Goal: Consume media (video, audio)

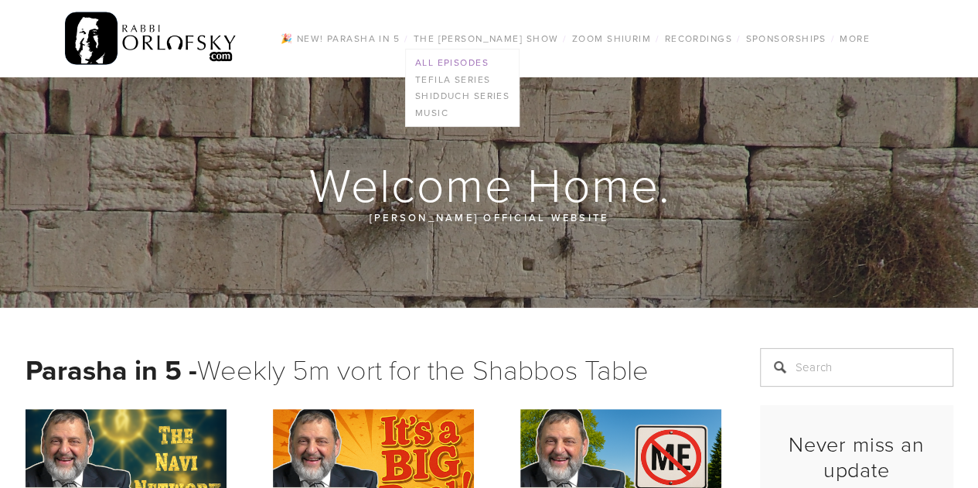
click at [419, 61] on link "All Episodes" at bounding box center [463, 62] width 114 height 17
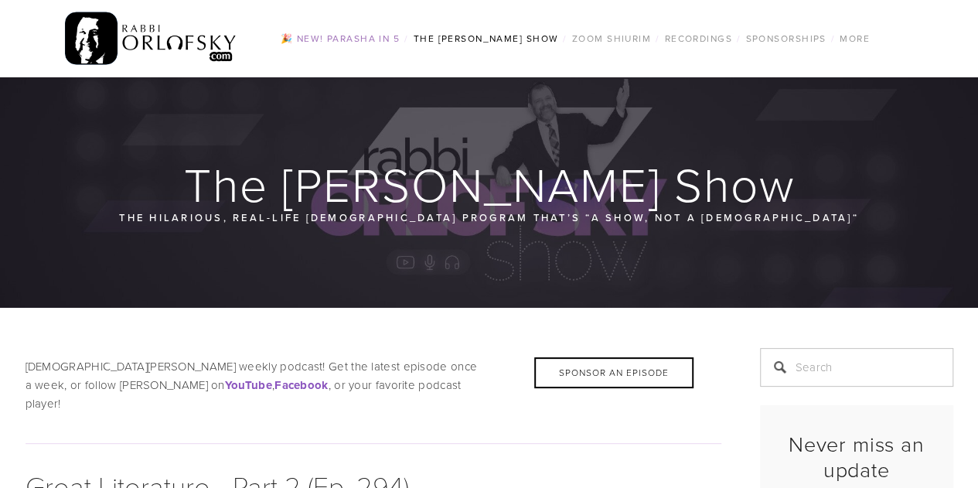
click at [350, 46] on link "🎉 NEW! Parasha in 5" at bounding box center [340, 39] width 128 height 20
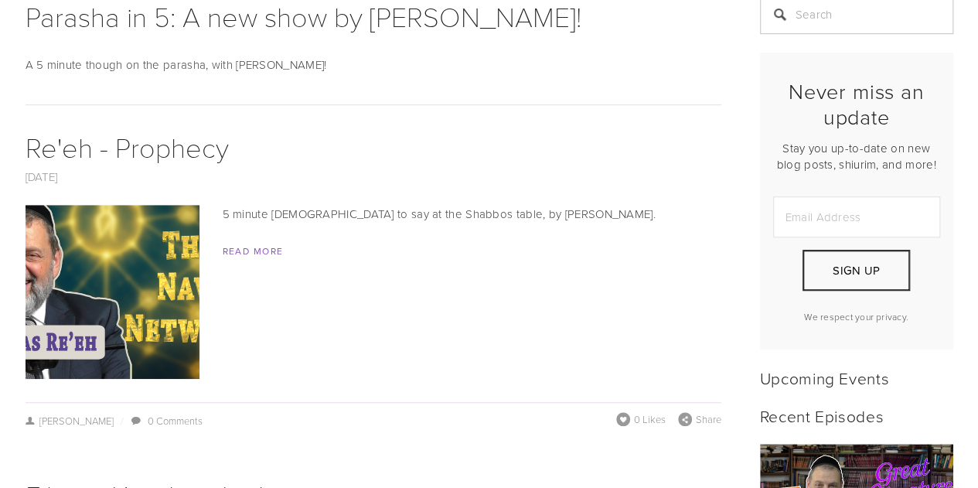
scroll to position [360, 0]
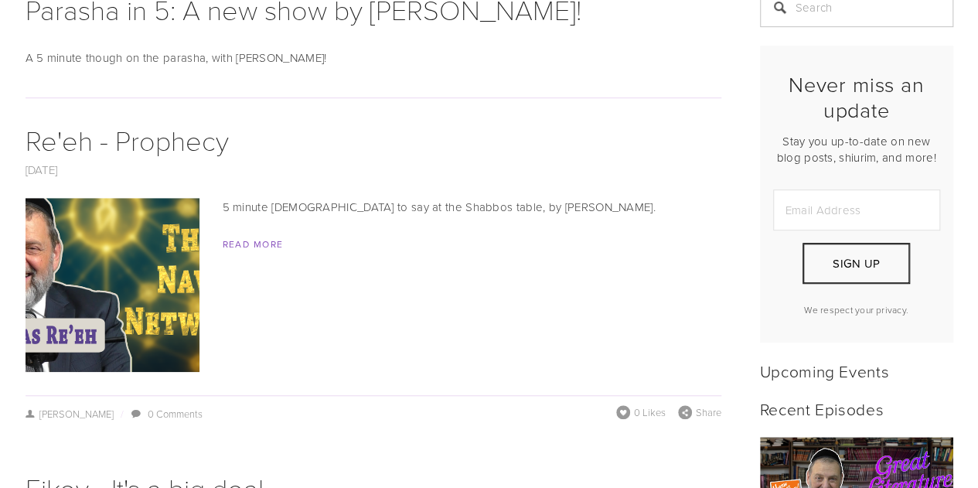
click at [126, 302] on img at bounding box center [111, 285] width 309 height 174
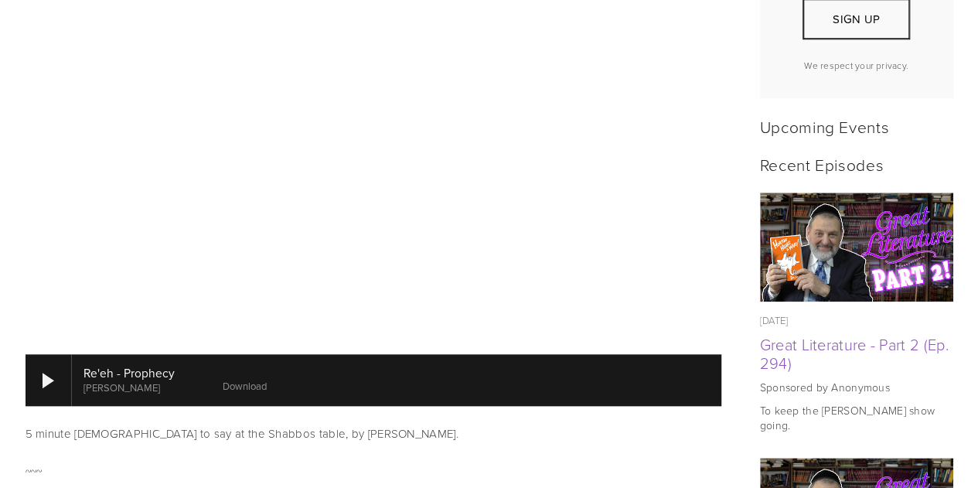
scroll to position [622, 0]
